Goal: Task Accomplishment & Management: Manage account settings

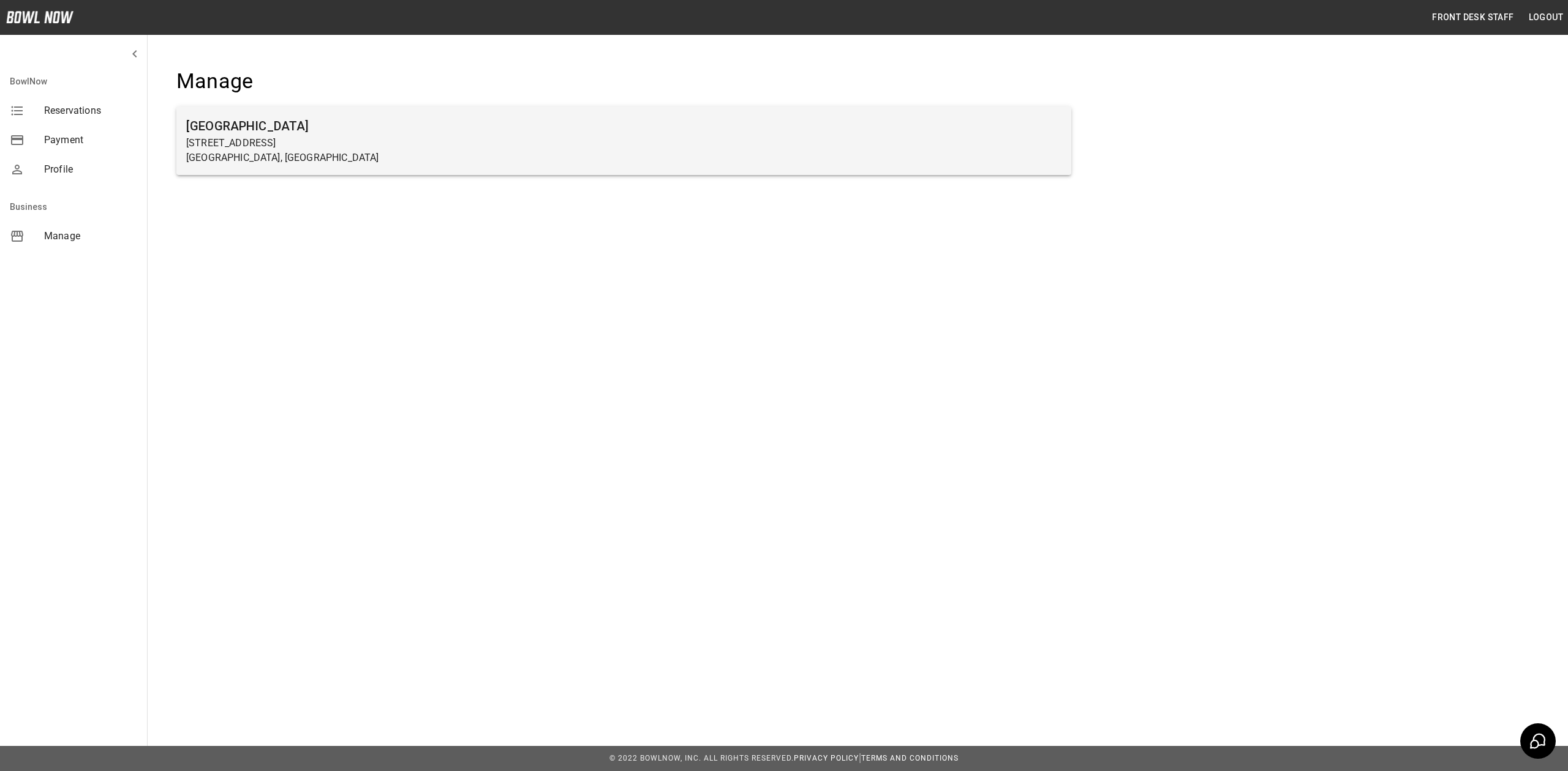
click at [314, 150] on p "[STREET_ADDRESS]" at bounding box center [624, 143] width 875 height 14
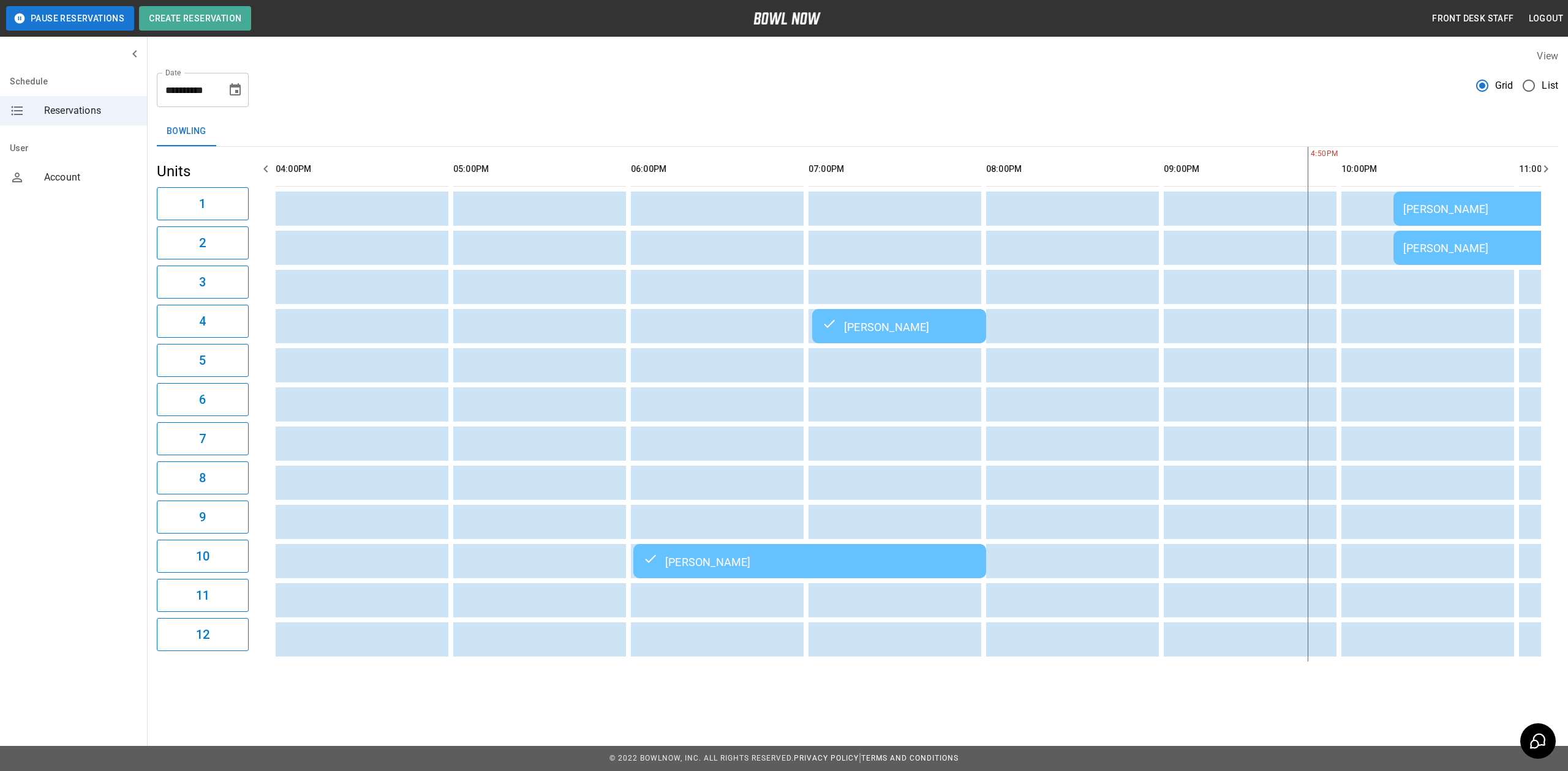
scroll to position [0, 888]
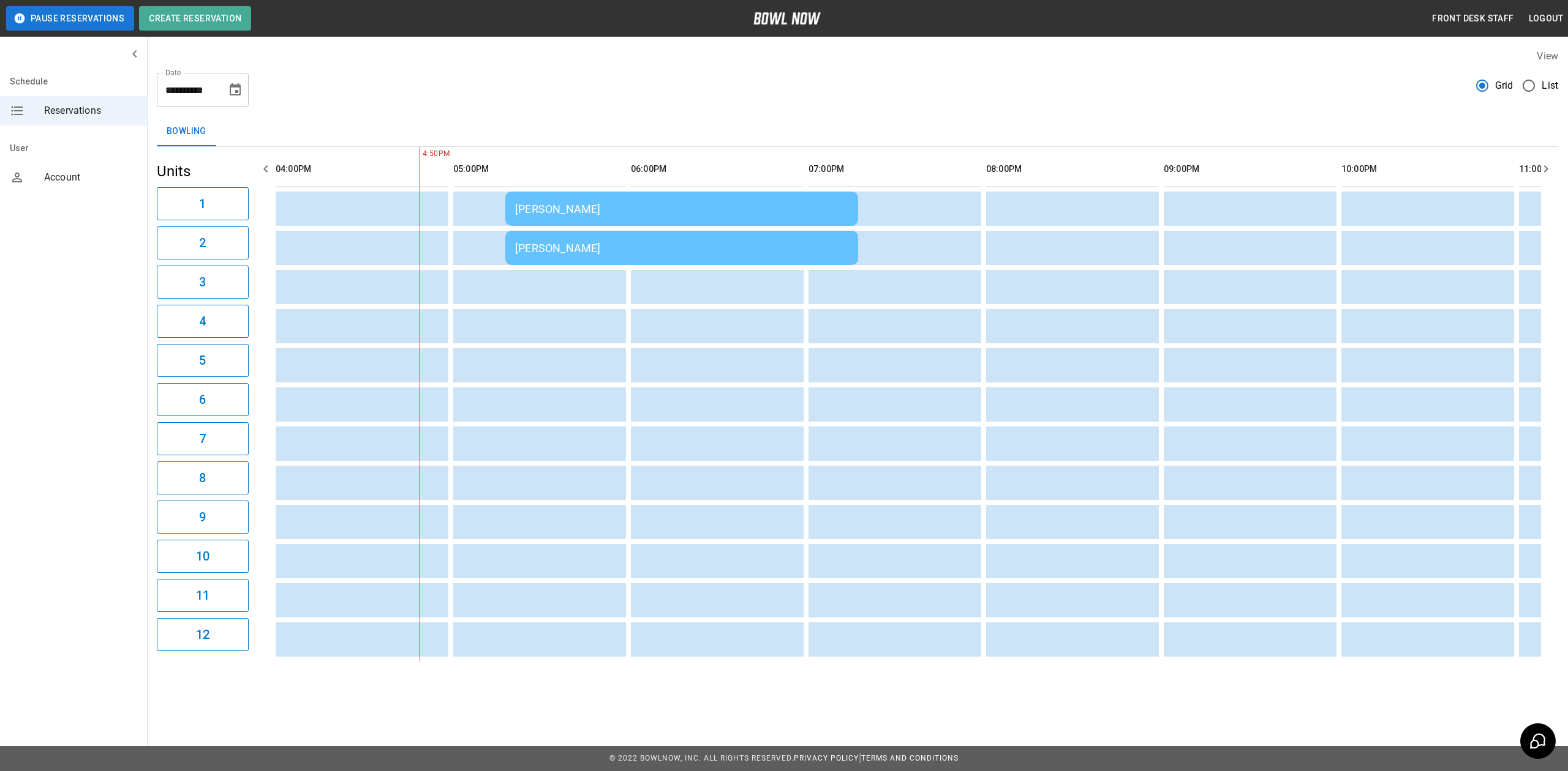
click at [557, 209] on div "[PERSON_NAME]" at bounding box center [682, 209] width 333 height 13
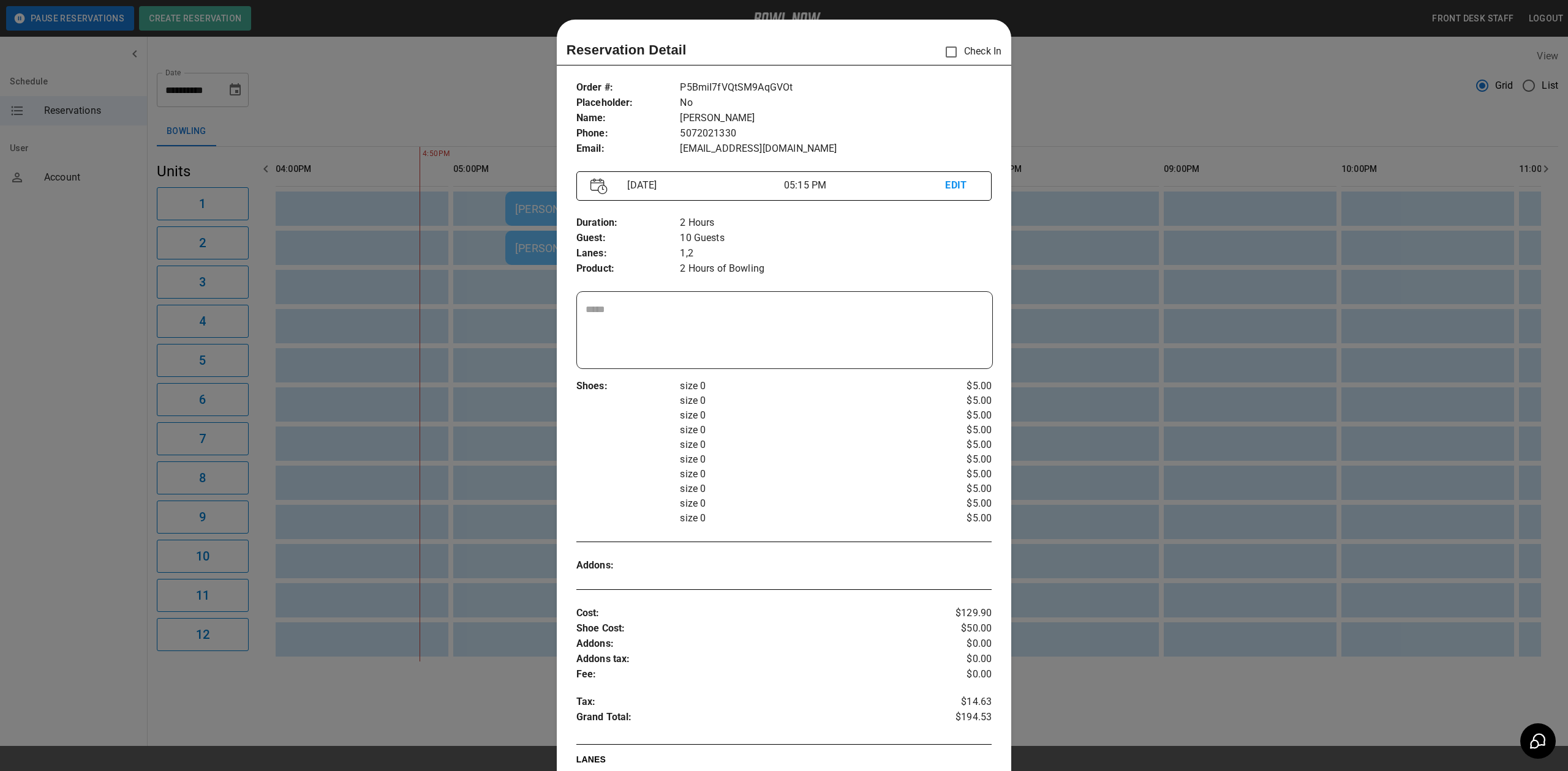
scroll to position [19, 0]
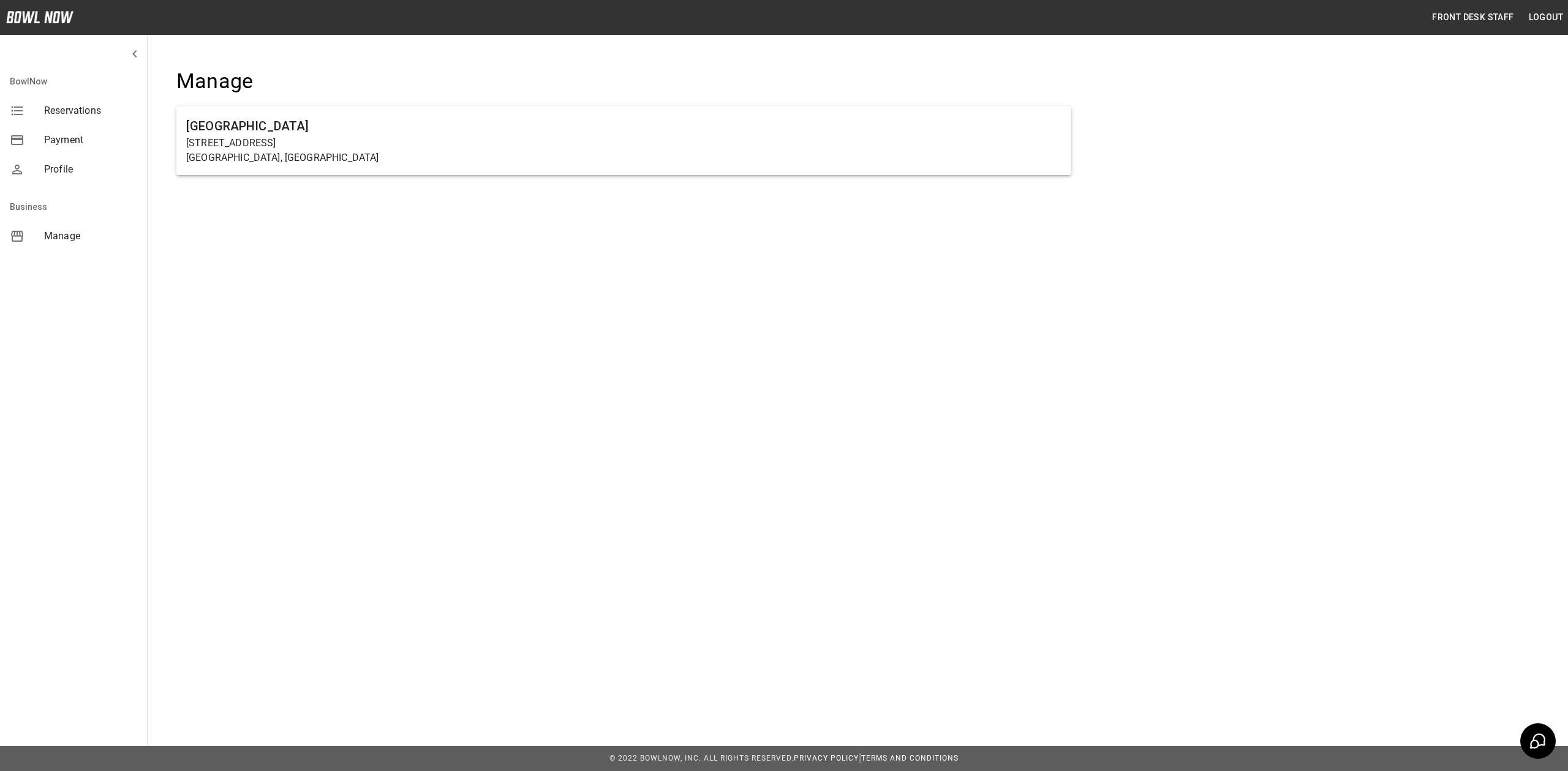
drag, startPoint x: 346, startPoint y: 160, endPoint x: 319, endPoint y: 172, distance: 29.5
click at [346, 160] on p "[GEOGRAPHIC_DATA], [GEOGRAPHIC_DATA]" at bounding box center [624, 158] width 875 height 14
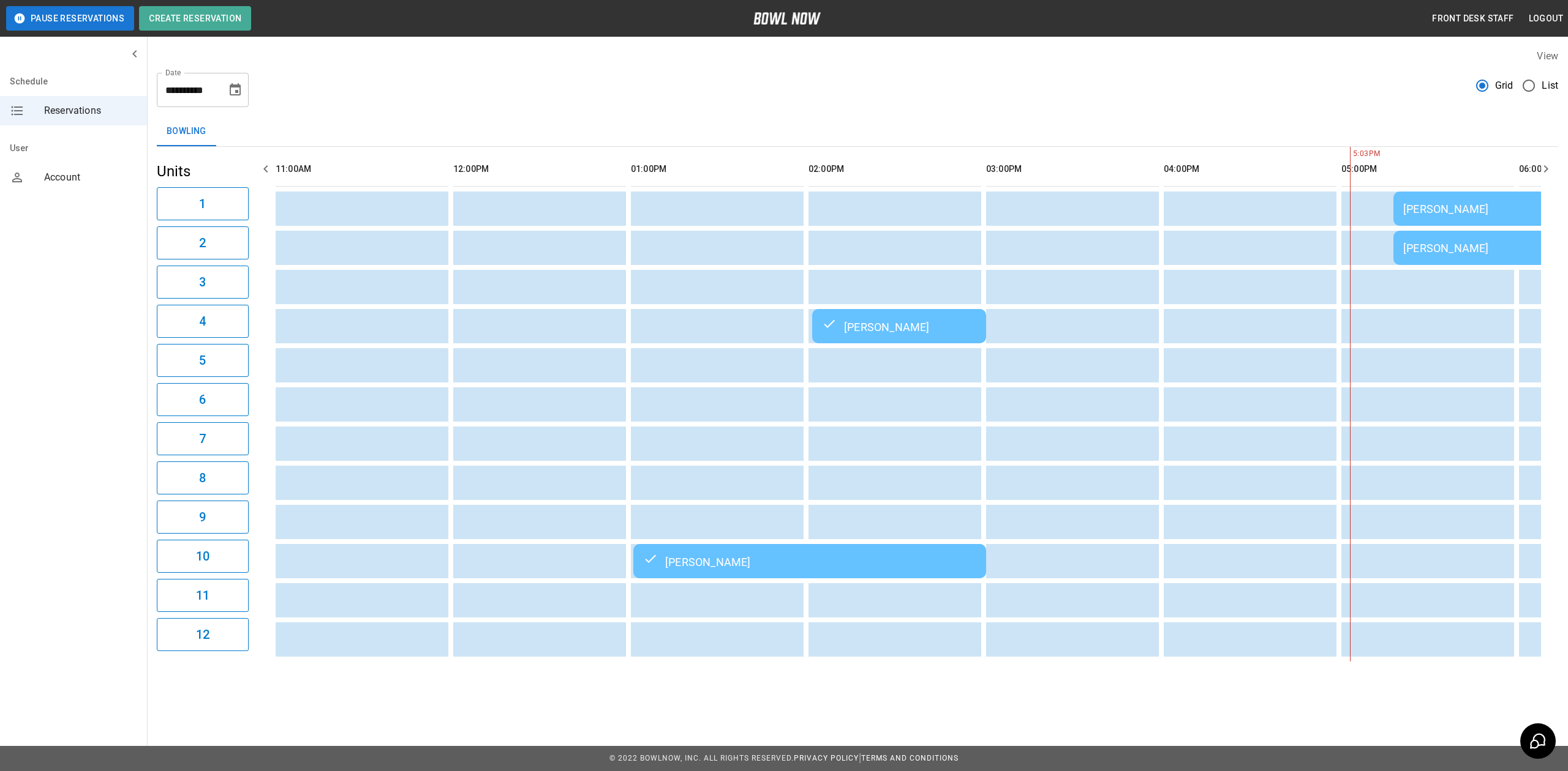
scroll to position [0, 1059]
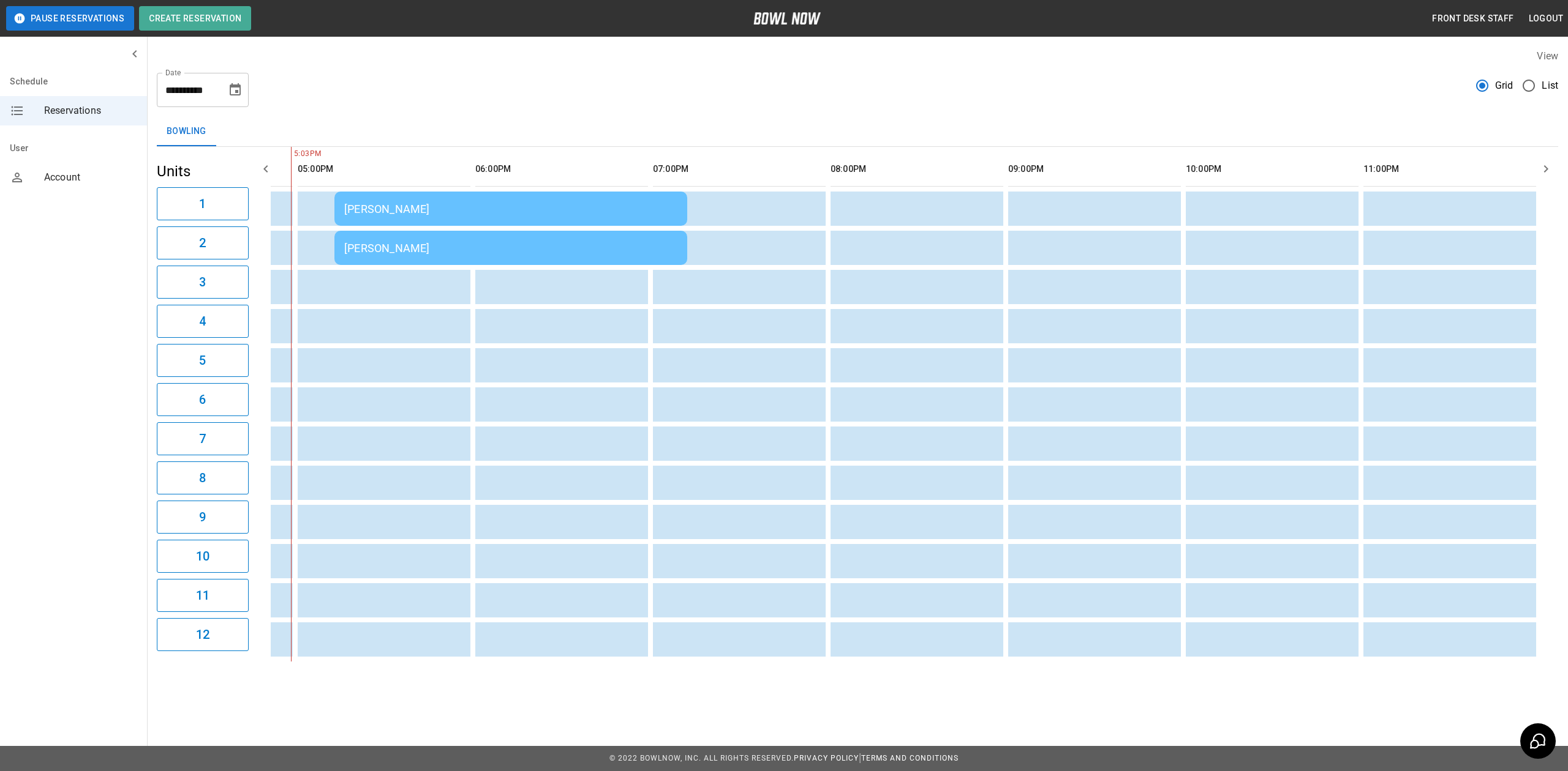
click at [407, 208] on div "[PERSON_NAME]" at bounding box center [511, 209] width 333 height 13
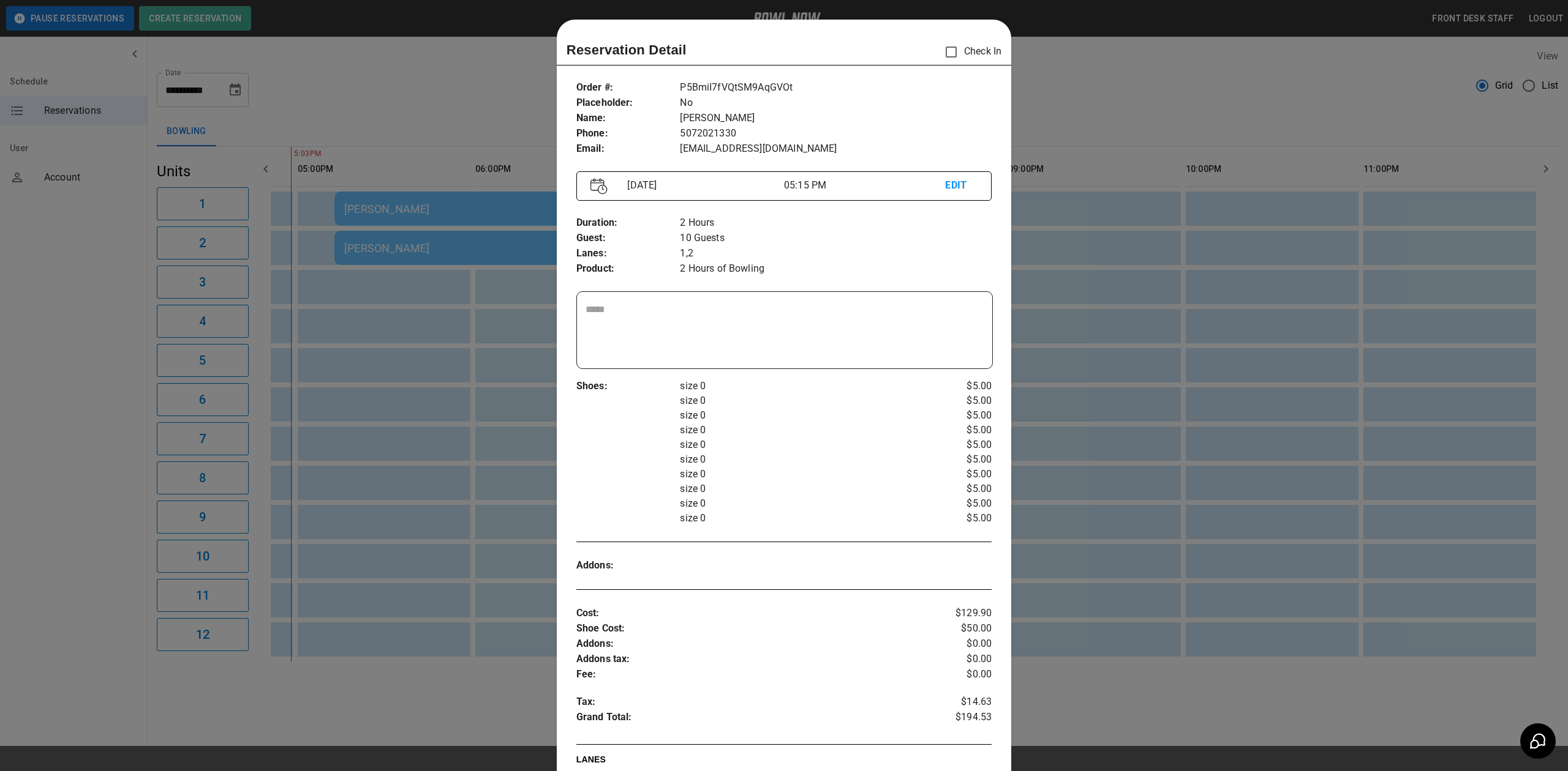
scroll to position [19, 0]
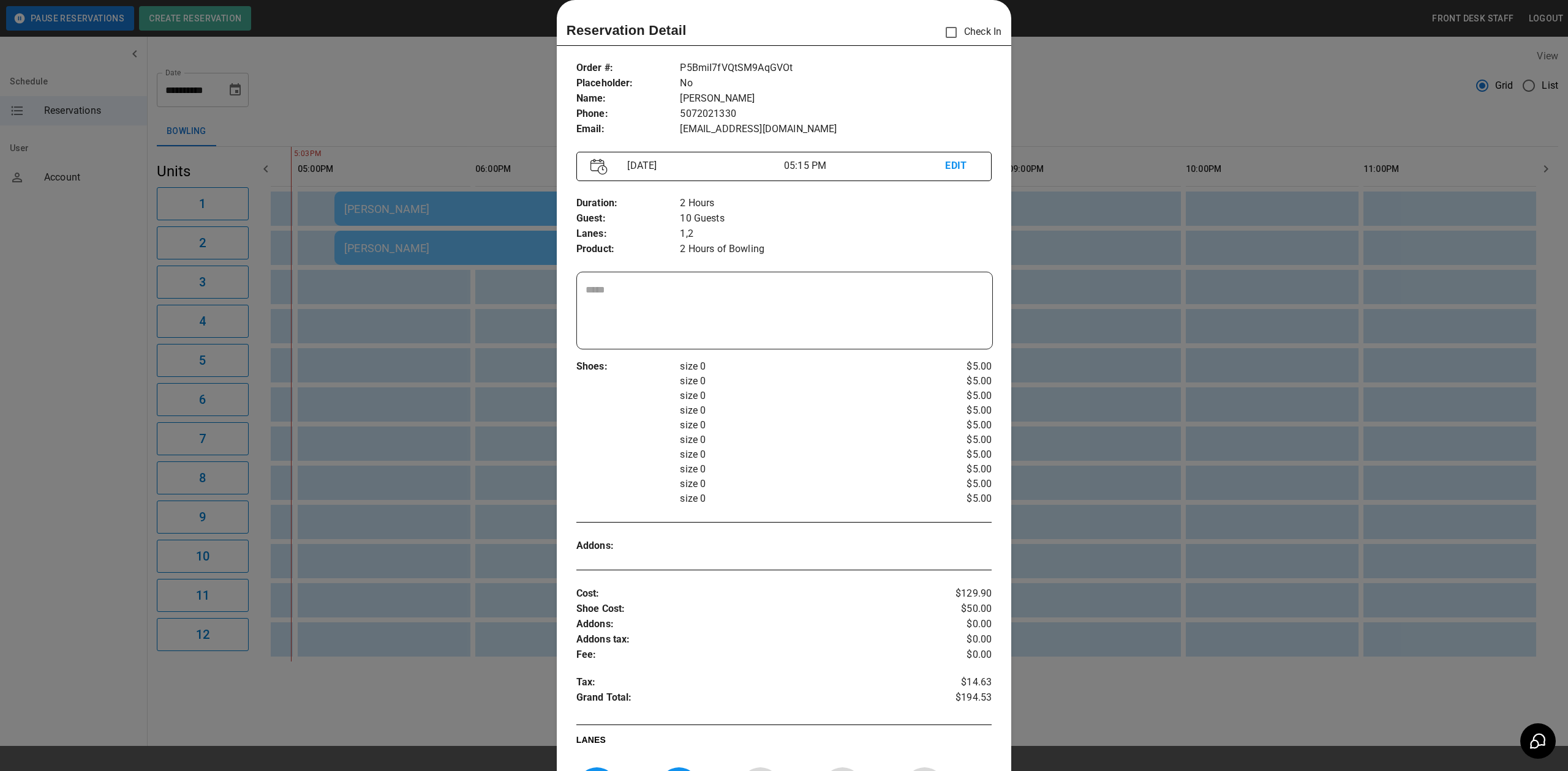
click at [415, 128] on div at bounding box center [784, 386] width 1568 height 771
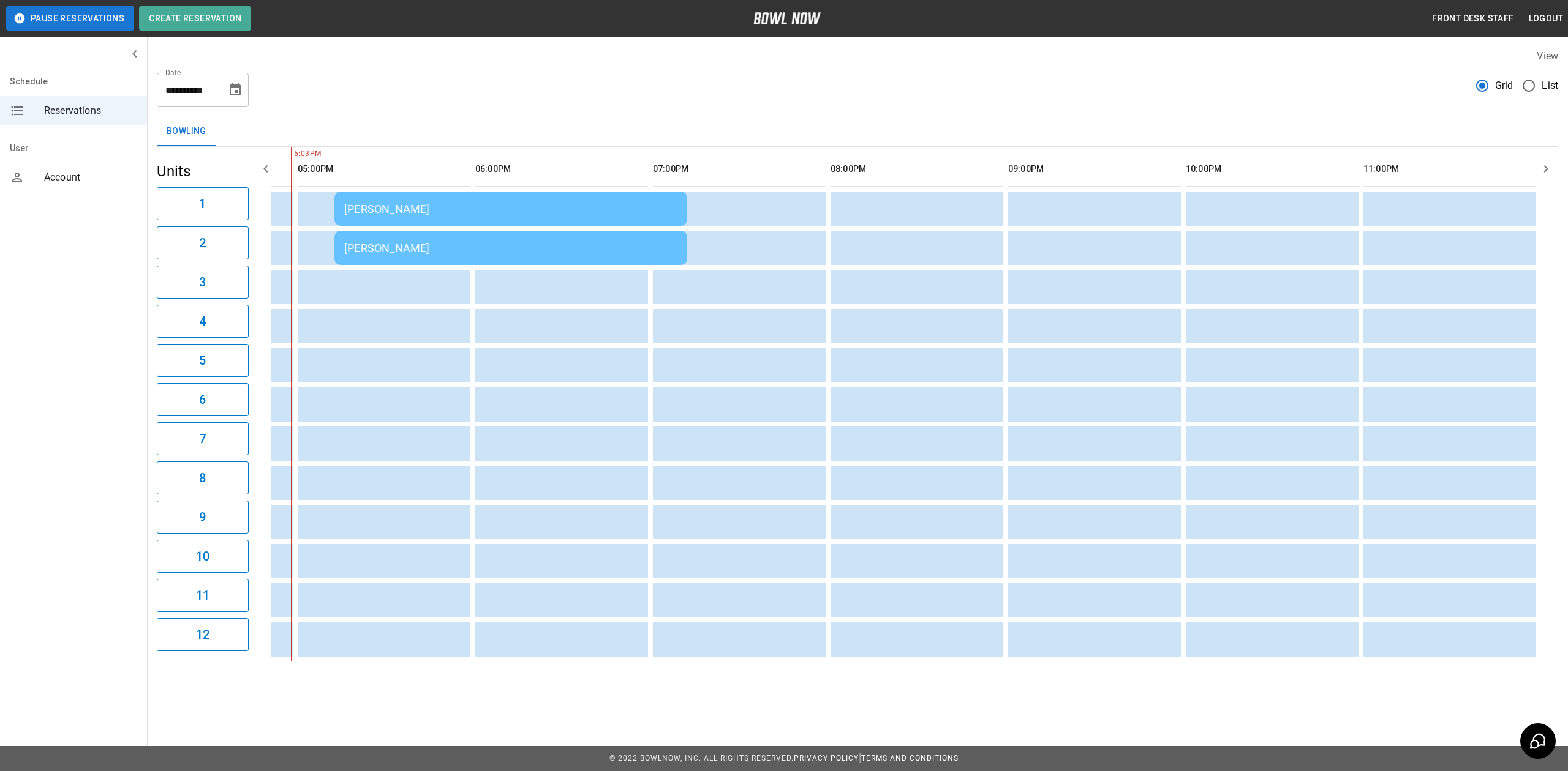
click at [385, 210] on div "[PERSON_NAME]" at bounding box center [511, 209] width 333 height 13
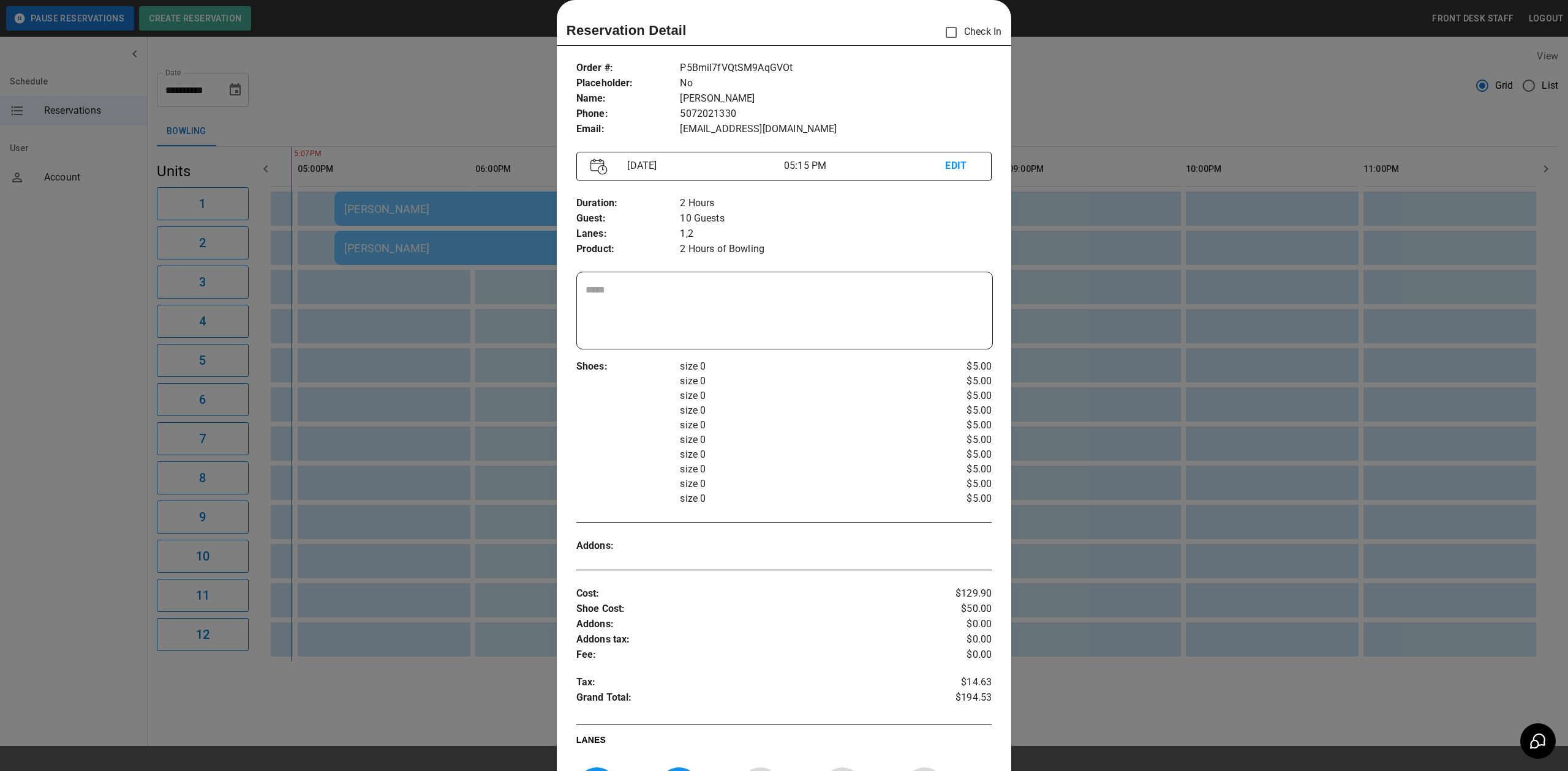
click at [403, 103] on div at bounding box center [784, 386] width 1568 height 771
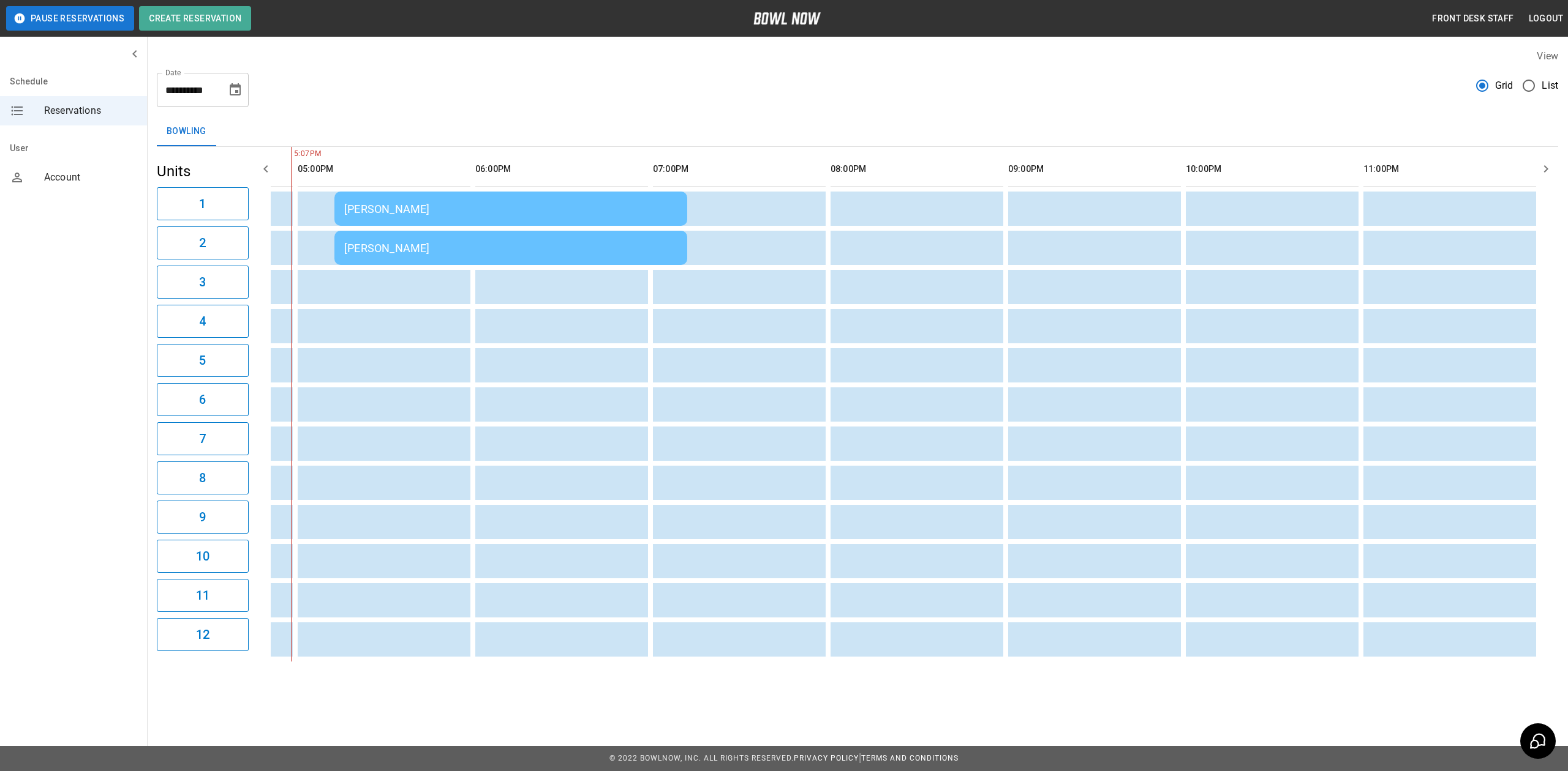
click at [386, 218] on td "[PERSON_NAME]" at bounding box center [510, 208] width 353 height 34
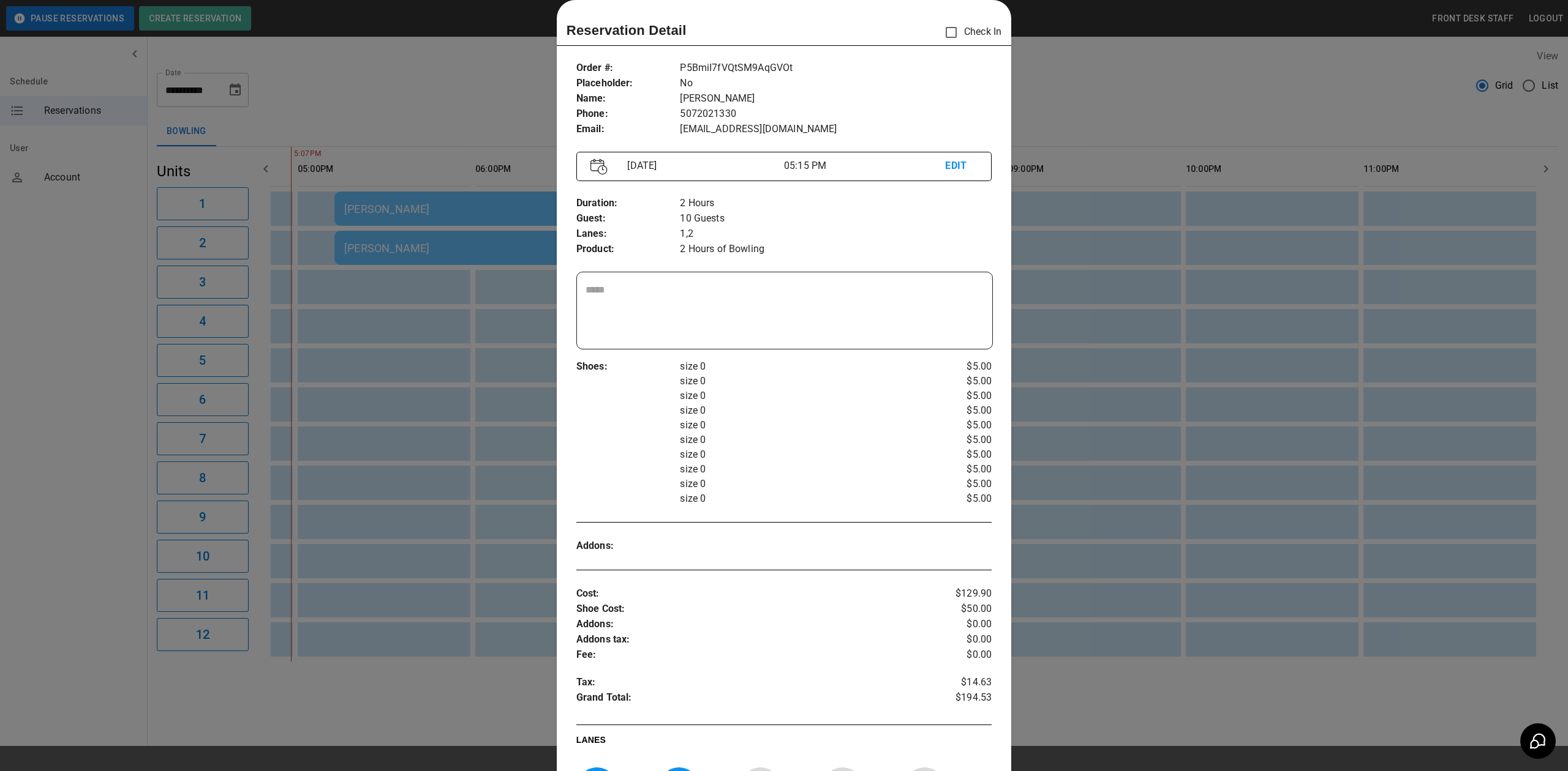
click at [941, 45] on div "Reservation Detail Check In" at bounding box center [784, 33] width 455 height 26
drag, startPoint x: 1042, startPoint y: 46, endPoint x: 988, endPoint y: 255, distance: 215.9
click at [1043, 46] on div at bounding box center [784, 386] width 1568 height 771
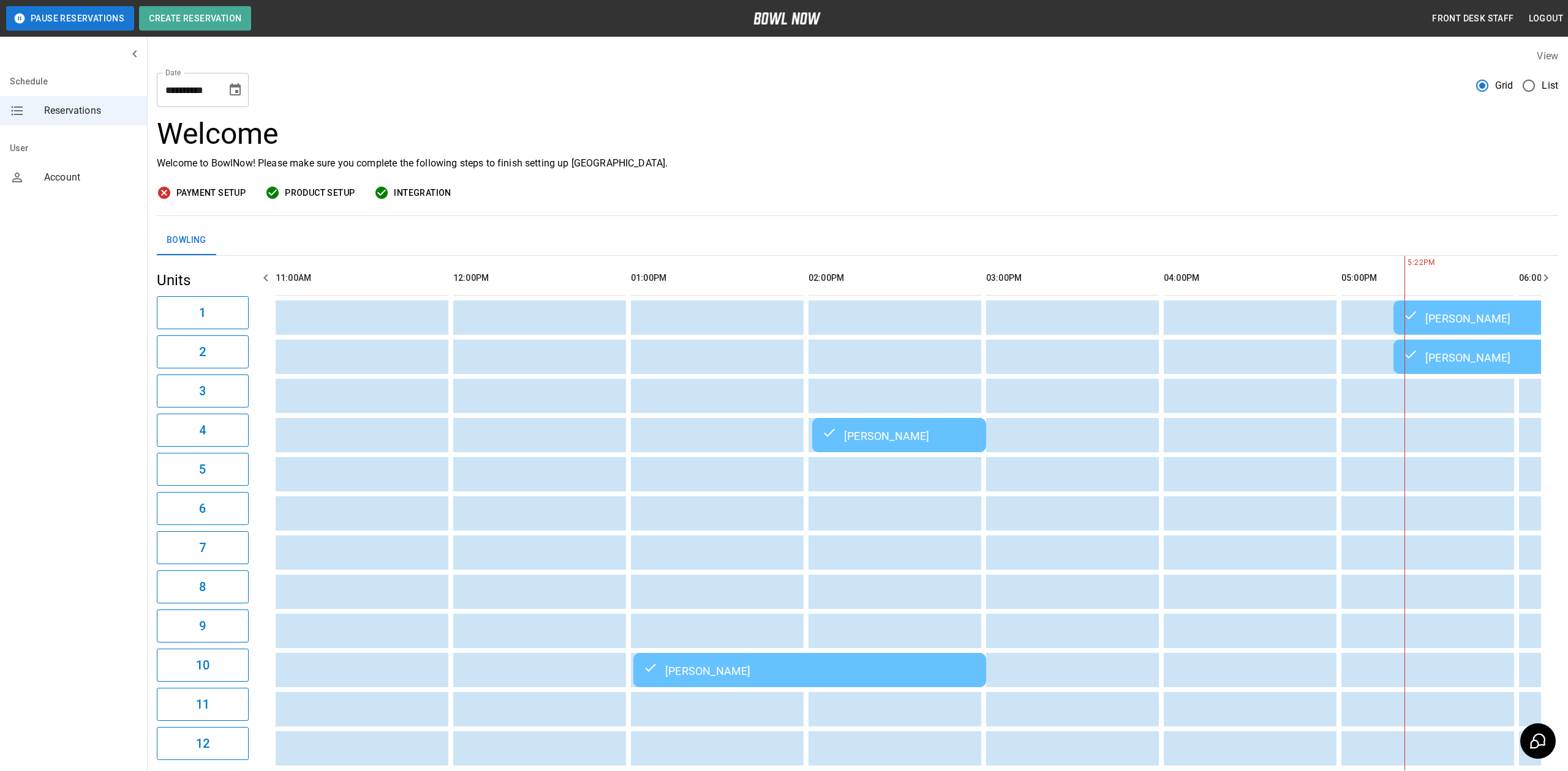
scroll to position [0, 1059]
